Goal: Find specific page/section: Find specific page/section

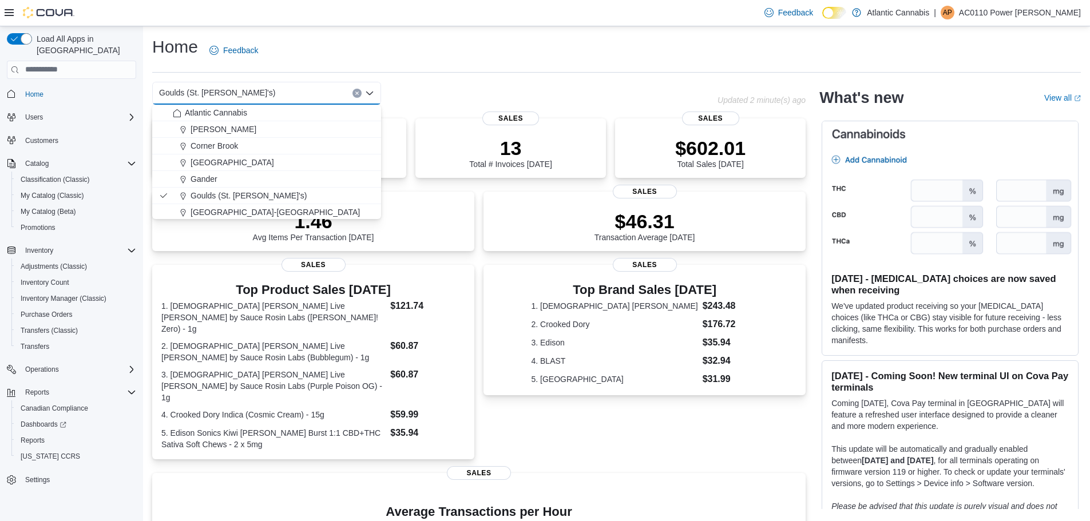
click at [633, 46] on div "Home Feedback" at bounding box center [616, 50] width 929 height 30
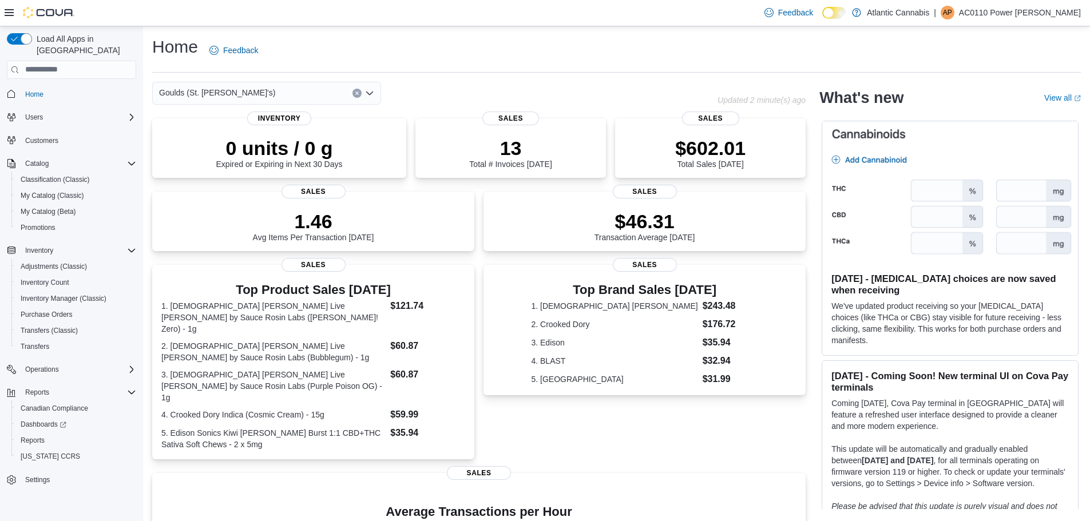
click at [370, 93] on icon "Open list of options" at bounding box center [369, 92] width 7 height 3
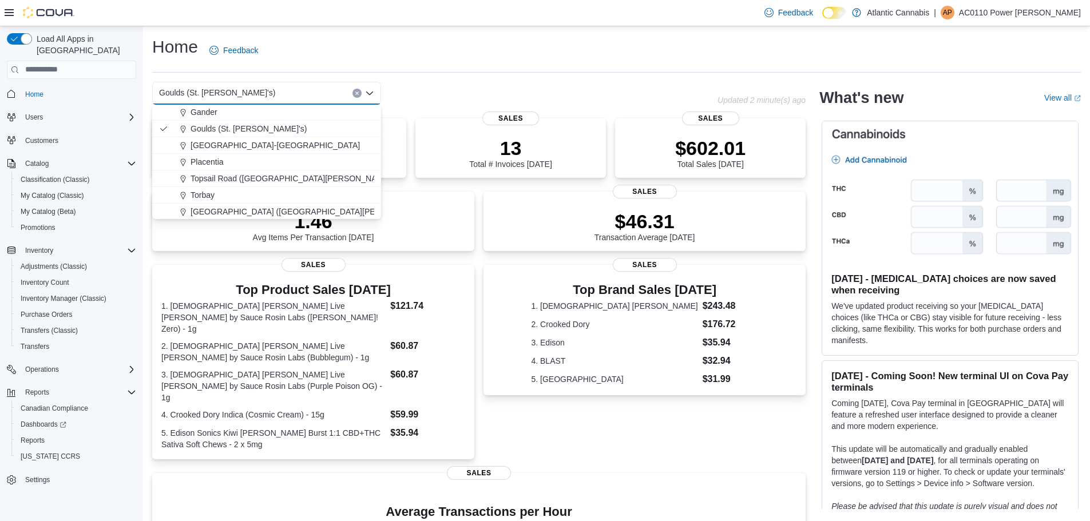
scroll to position [68, 0]
click at [235, 207] on span "[GEOGRAPHIC_DATA] ([GEOGRAPHIC_DATA][PERSON_NAME])" at bounding box center [311, 210] width 240 height 11
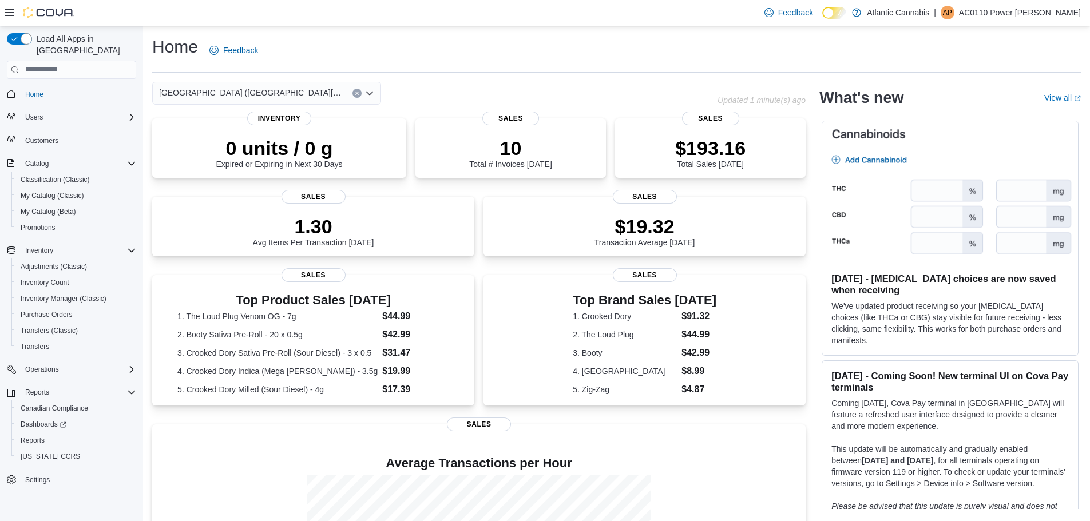
click at [373, 93] on icon "Open list of options" at bounding box center [369, 93] width 9 height 9
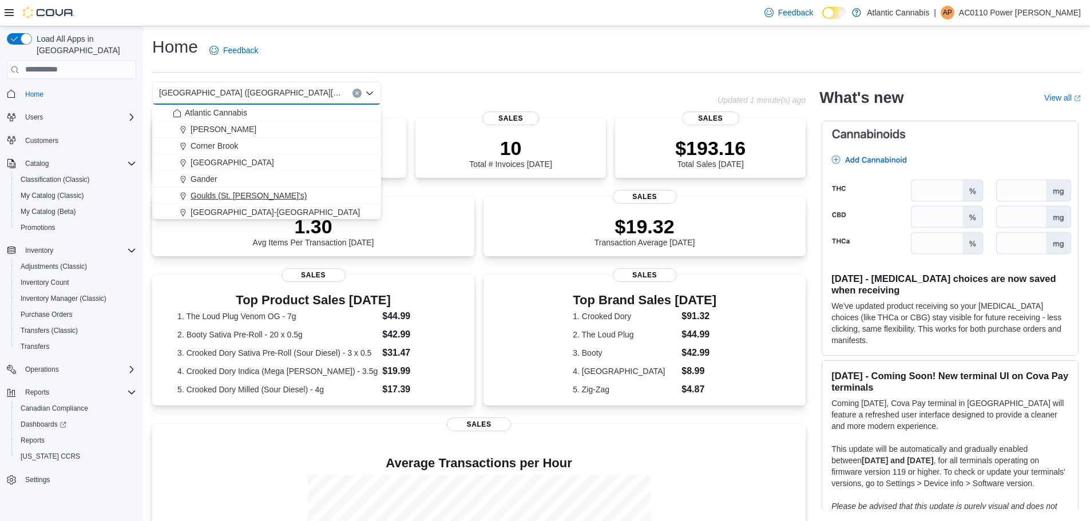
click at [228, 191] on span "Goulds (St. [PERSON_NAME]'s)" at bounding box center [249, 195] width 116 height 11
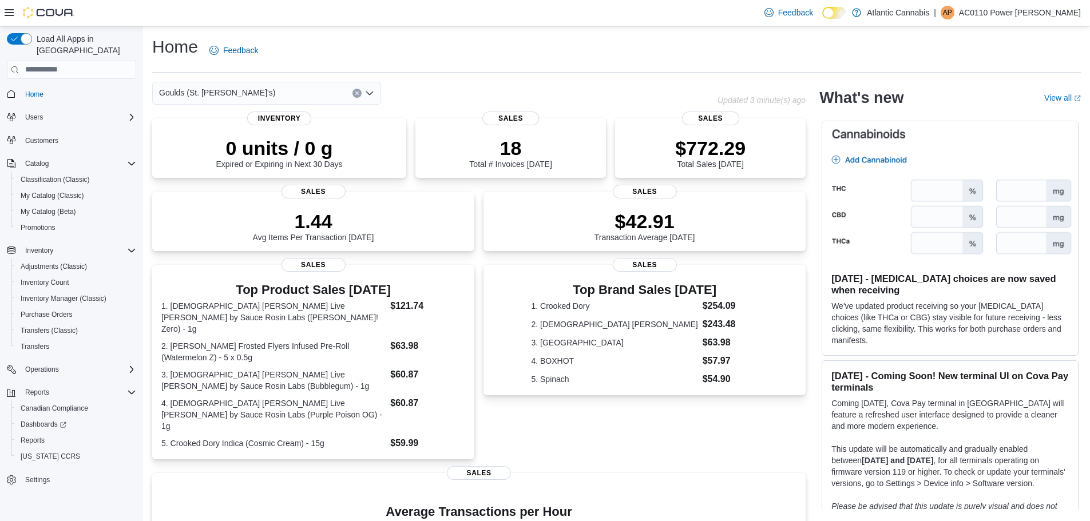
click at [600, 29] on div "Home Feedback Goulds (St. [PERSON_NAME]'s) Updated 3 minute(s) ago 0 units / 0 …" at bounding box center [616, 369] width 947 height 687
click at [368, 95] on icon "Open list of options" at bounding box center [369, 93] width 9 height 9
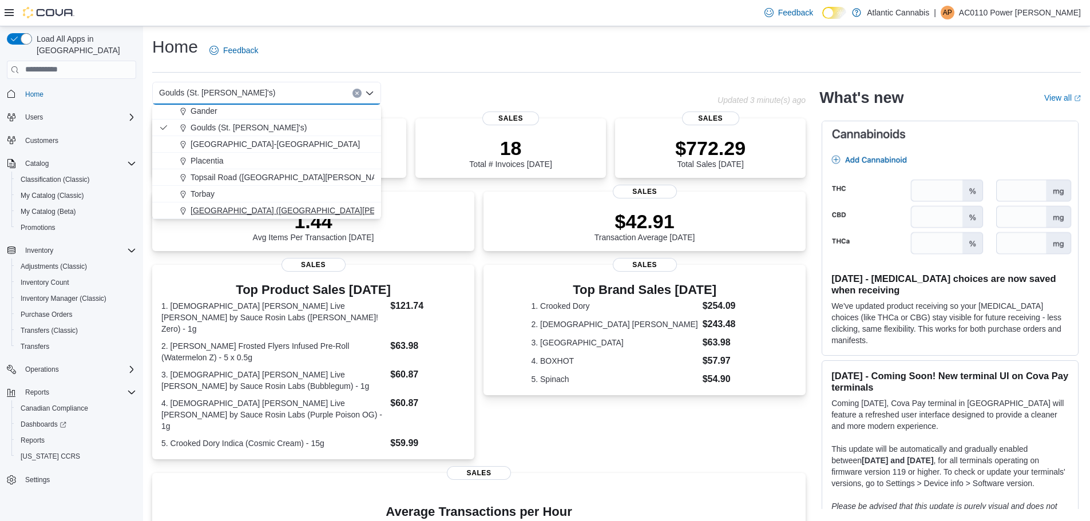
click at [227, 207] on span "[GEOGRAPHIC_DATA] ([GEOGRAPHIC_DATA][PERSON_NAME])" at bounding box center [311, 210] width 240 height 11
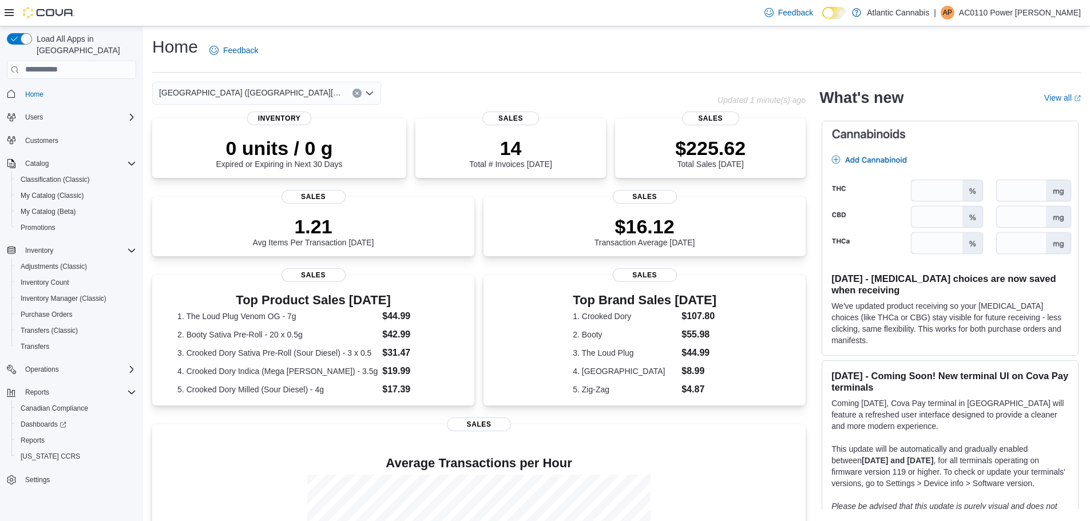
click at [374, 94] on div "[GEOGRAPHIC_DATA] ([GEOGRAPHIC_DATA][PERSON_NAME])" at bounding box center [266, 93] width 229 height 23
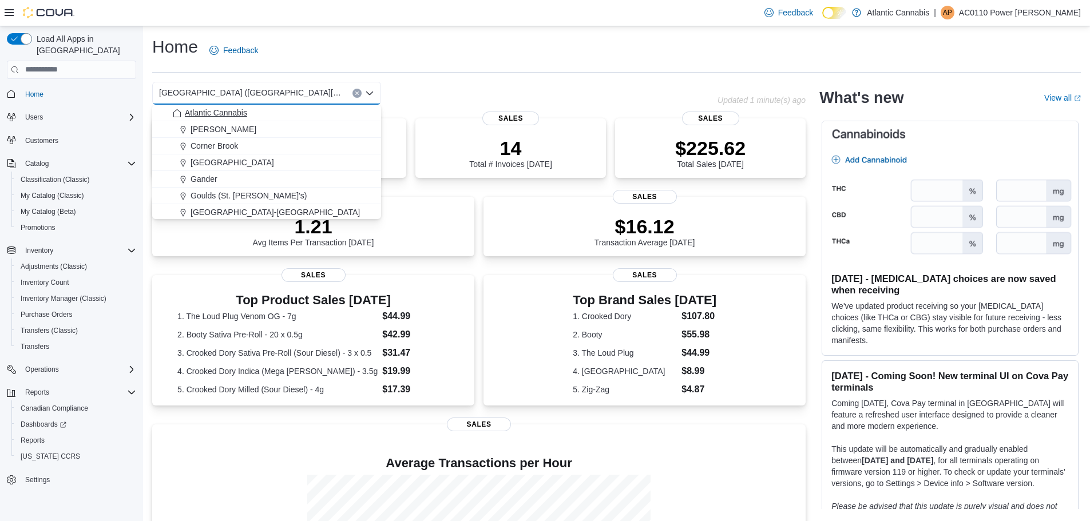
click at [305, 110] on div "Atlantic Cannabis" at bounding box center [273, 112] width 201 height 11
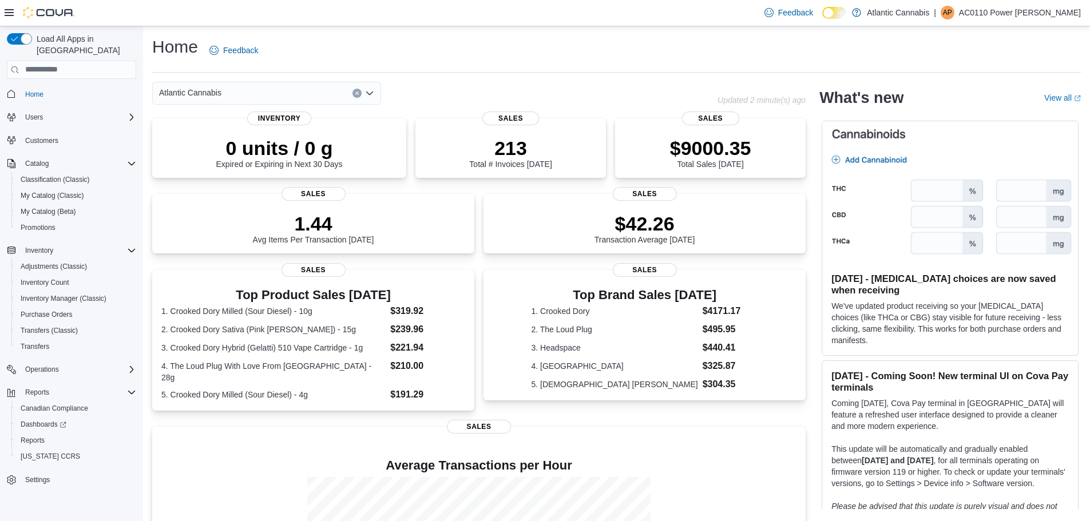
click at [369, 89] on icon "Open list of options" at bounding box center [369, 93] width 9 height 9
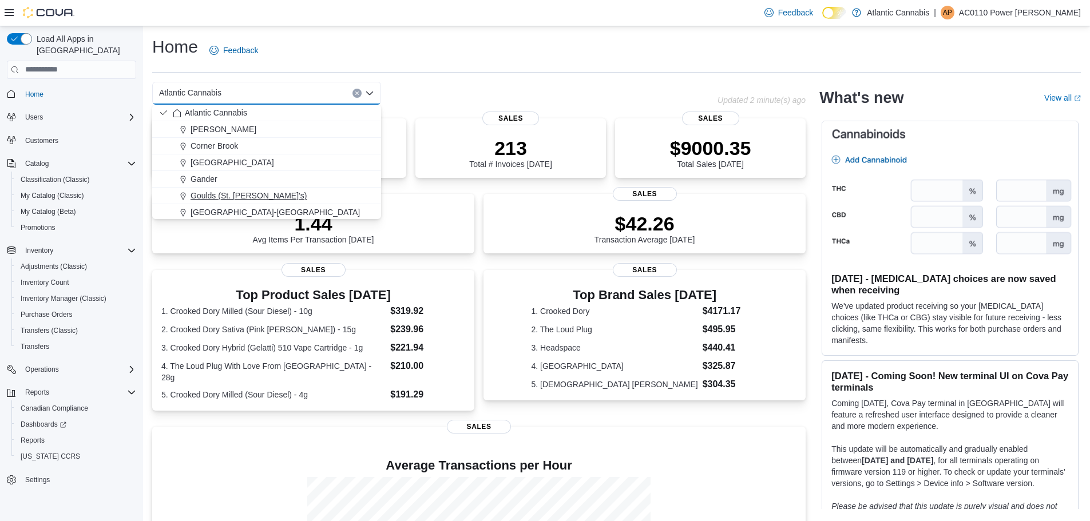
click at [246, 196] on span "Goulds (St. [PERSON_NAME]'s)" at bounding box center [249, 195] width 116 height 11
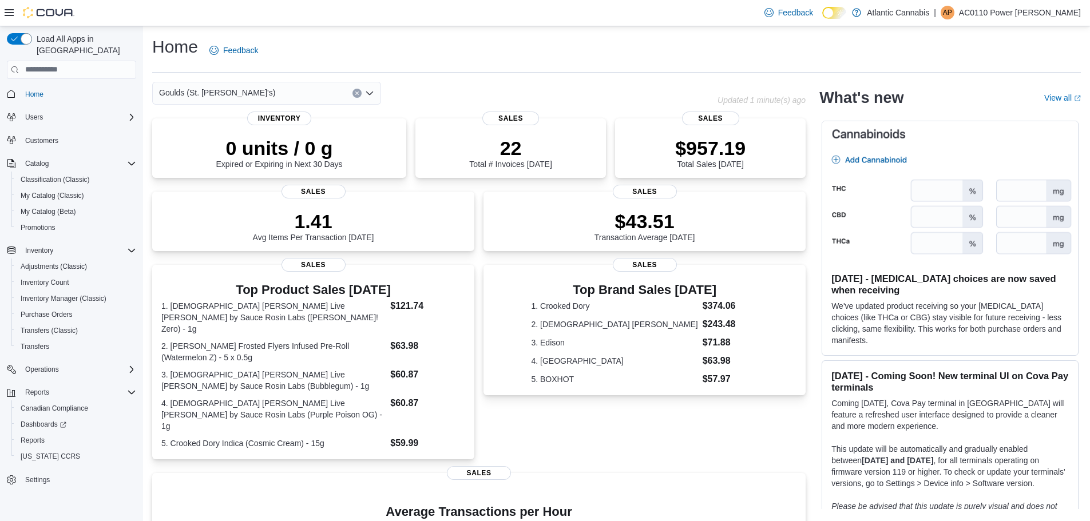
click at [369, 96] on icon "Open list of options" at bounding box center [369, 93] width 9 height 9
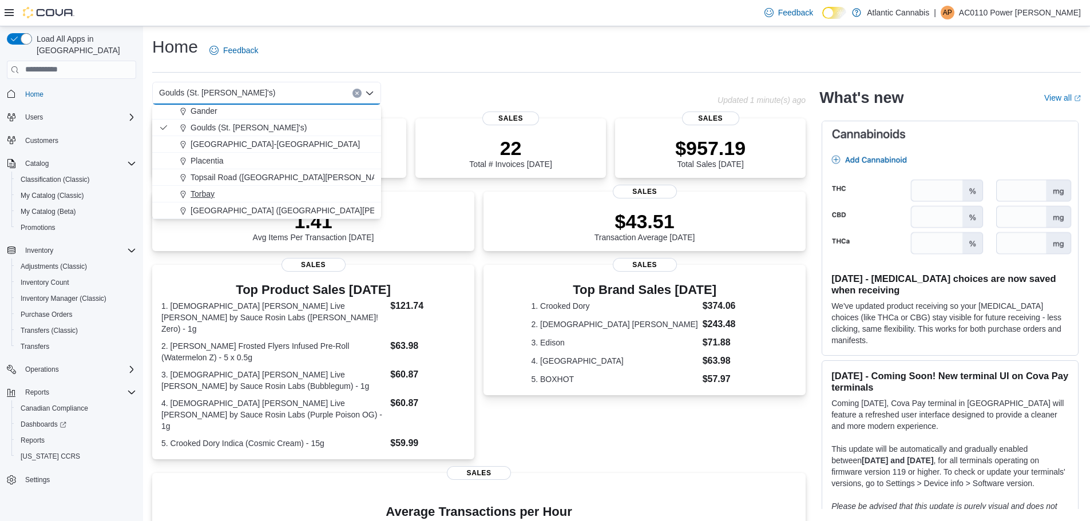
click at [210, 193] on span "Torbay" at bounding box center [203, 193] width 24 height 11
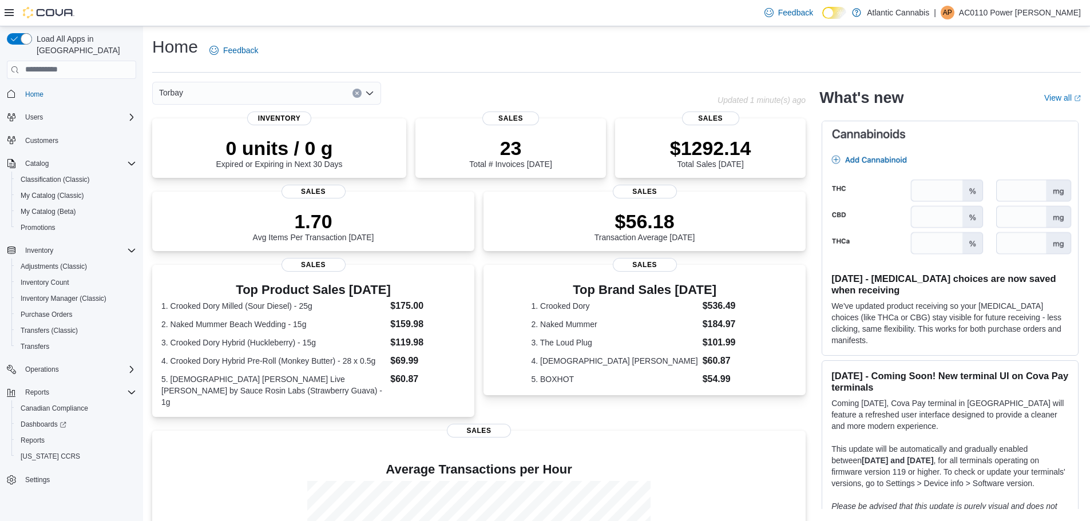
click at [370, 94] on icon "Open list of options" at bounding box center [369, 92] width 7 height 3
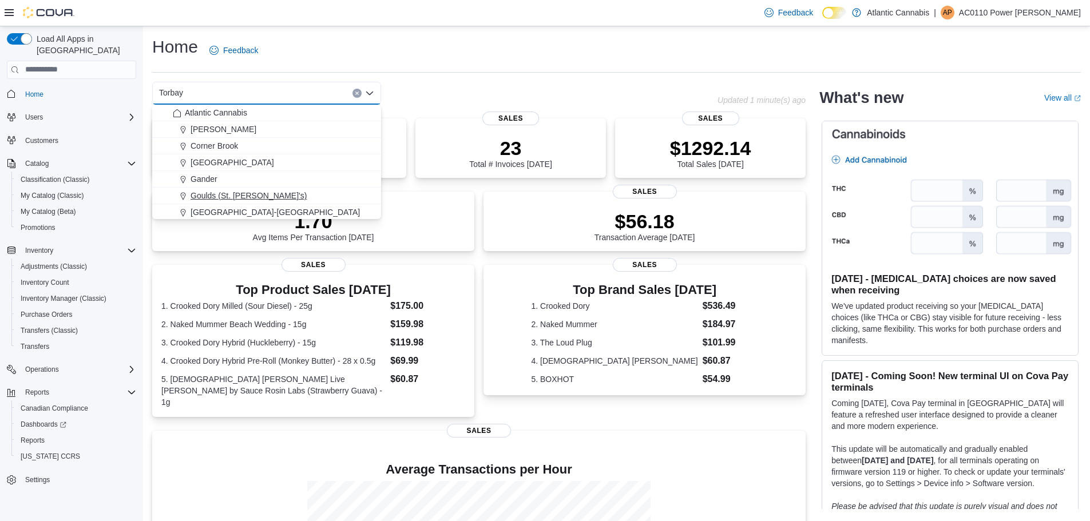
click at [219, 196] on span "Goulds (St. [PERSON_NAME]'s)" at bounding box center [249, 195] width 116 height 11
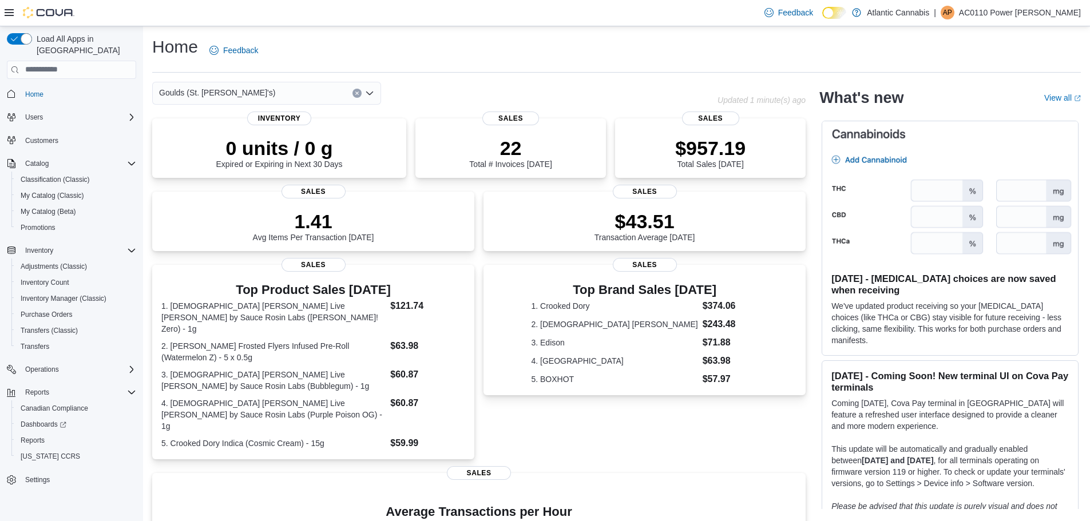
click at [367, 97] on icon "Open list of options" at bounding box center [369, 93] width 9 height 9
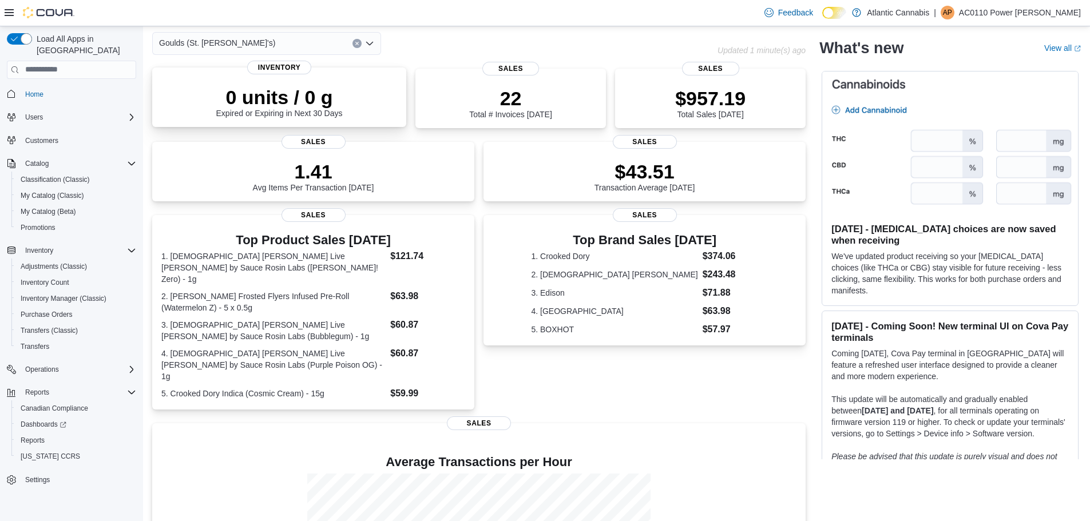
scroll to position [0, 0]
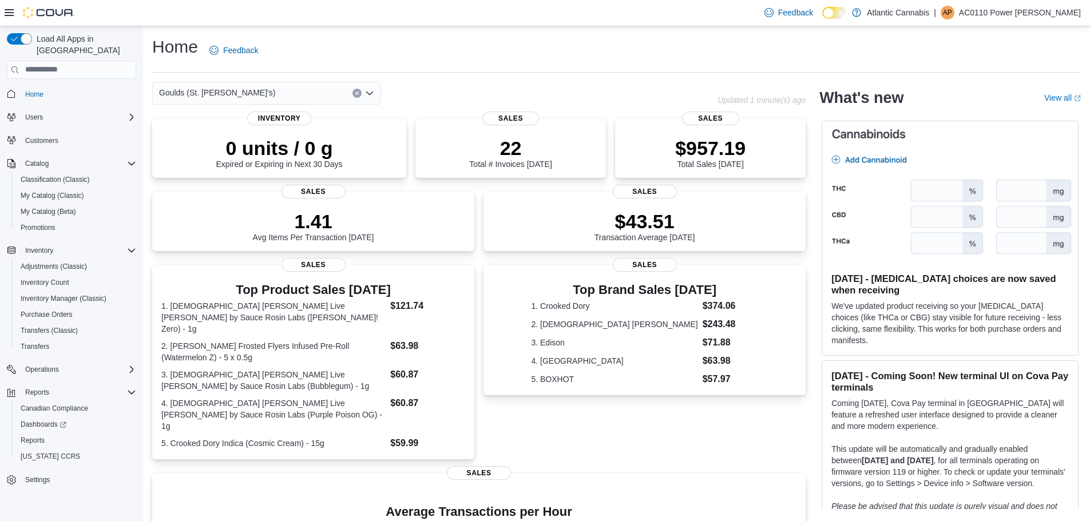
click at [372, 90] on icon "Open list of options" at bounding box center [369, 93] width 9 height 9
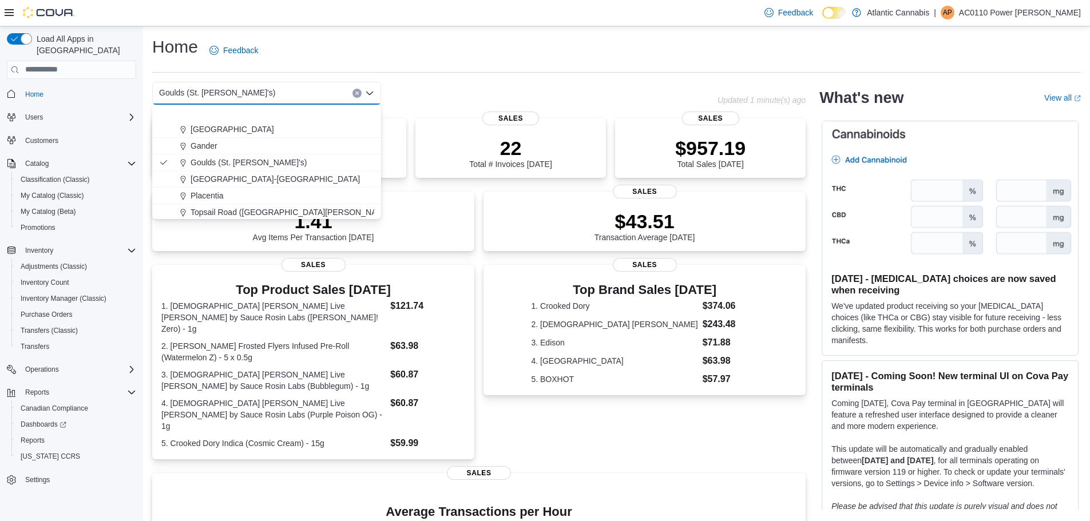
scroll to position [68, 0]
click at [243, 209] on span "[GEOGRAPHIC_DATA] ([GEOGRAPHIC_DATA][PERSON_NAME])" at bounding box center [311, 210] width 240 height 11
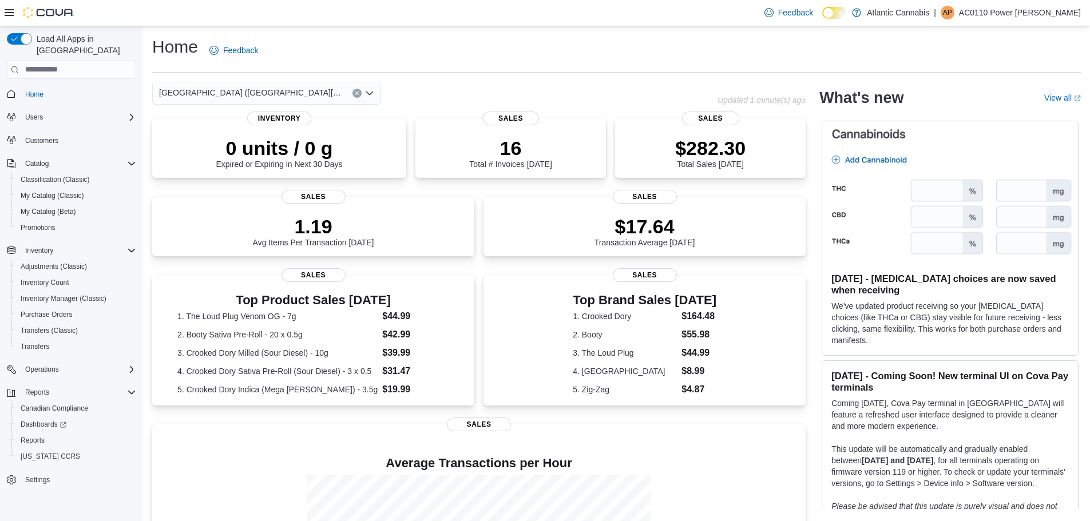
click at [371, 93] on icon "Open list of options" at bounding box center [369, 92] width 7 height 3
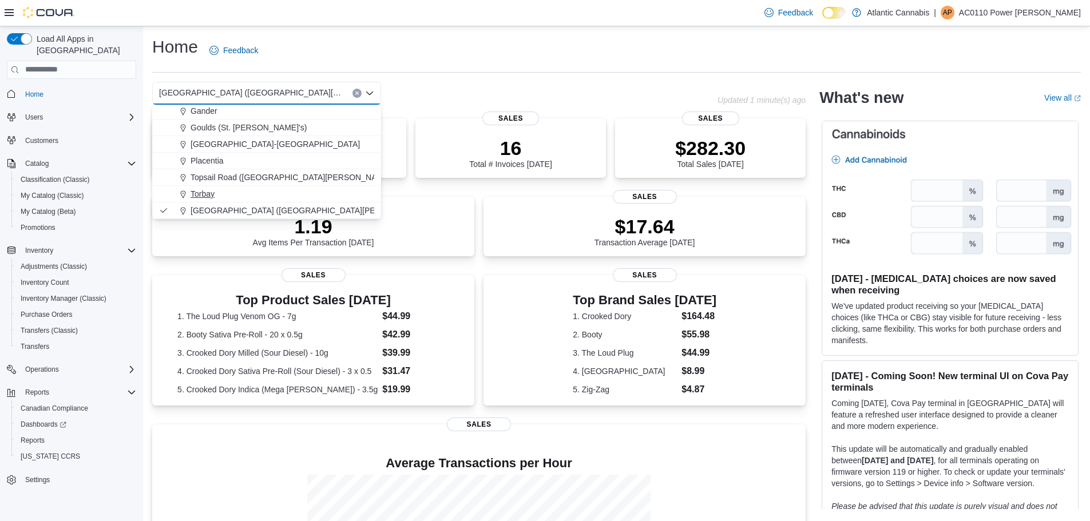
click at [215, 193] on div "Torbay" at bounding box center [273, 193] width 201 height 11
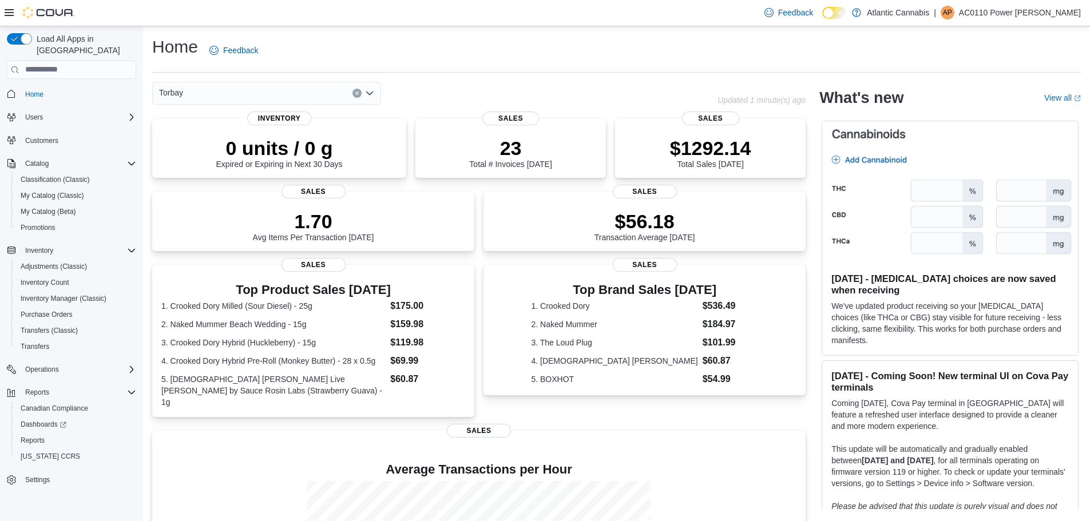
click at [369, 97] on icon "Open list of options" at bounding box center [369, 93] width 9 height 9
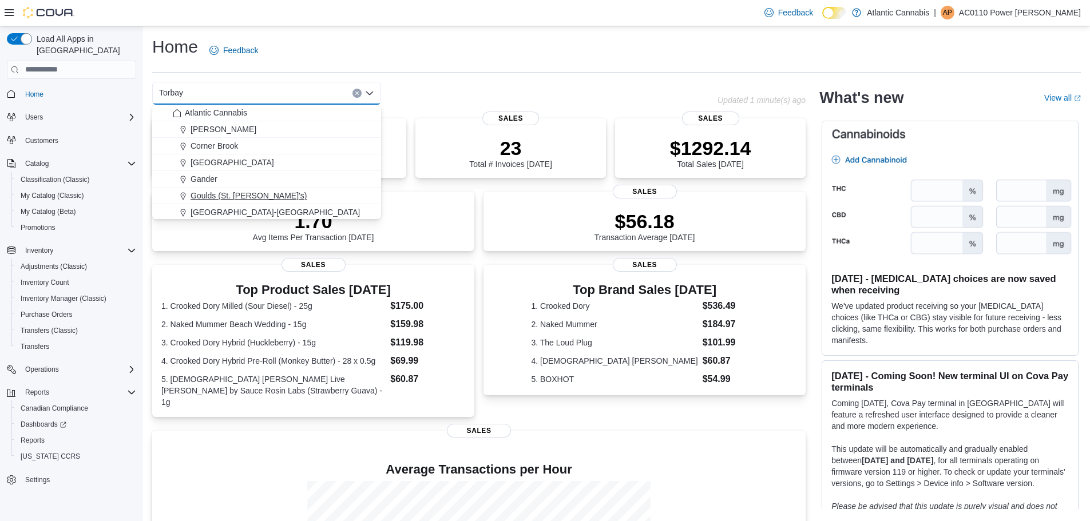
click at [207, 195] on span "Goulds (St. [PERSON_NAME]'s)" at bounding box center [249, 195] width 116 height 11
